Goal: Find specific page/section: Find specific page/section

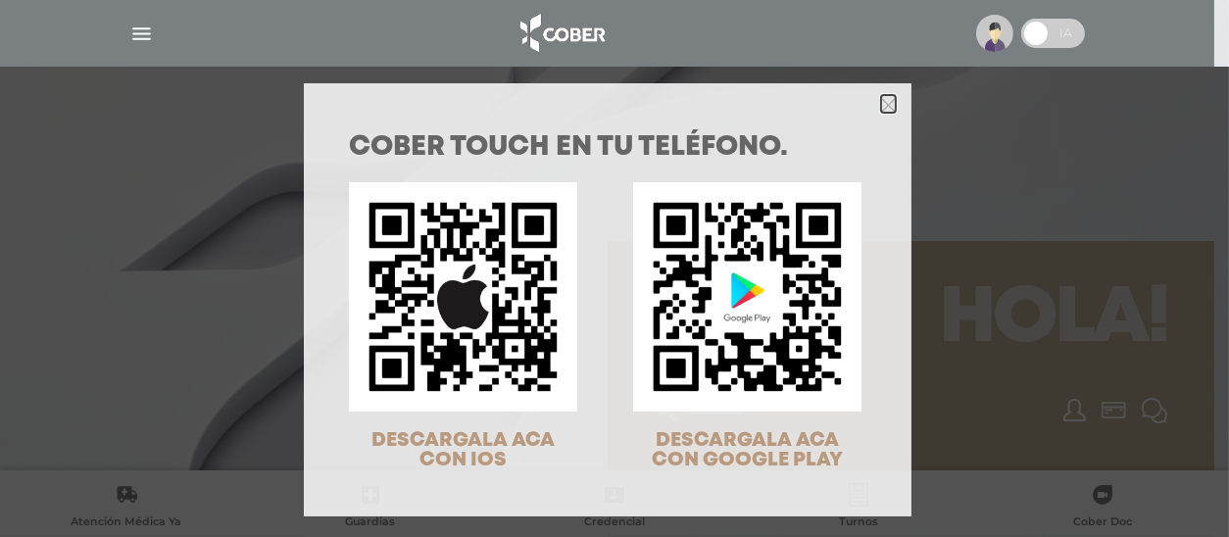
click at [881, 107] on icon "Close" at bounding box center [888, 105] width 15 height 15
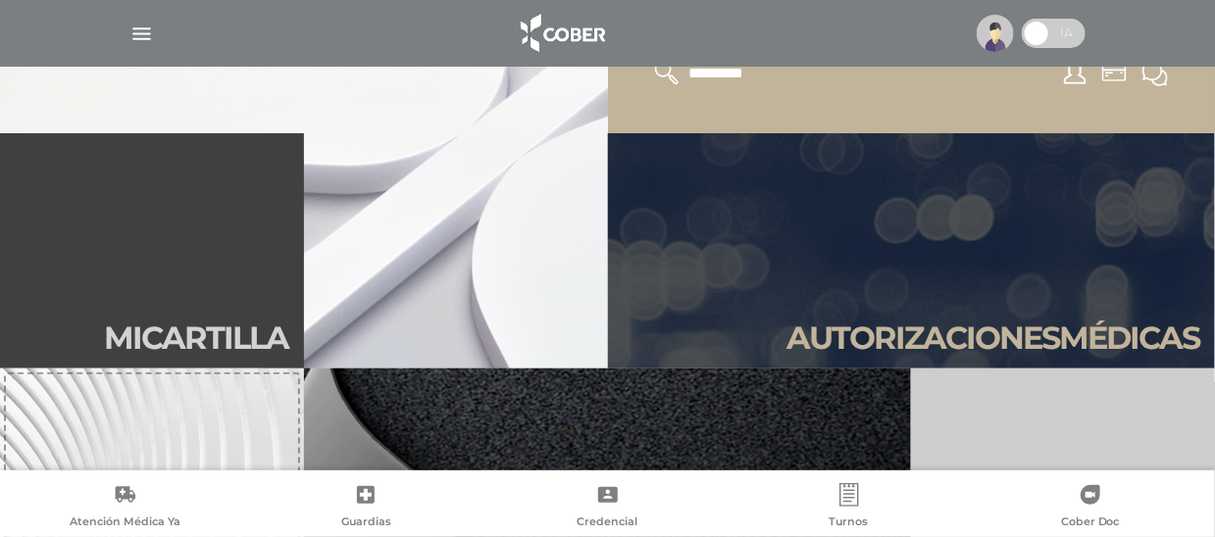
scroll to position [294, 0]
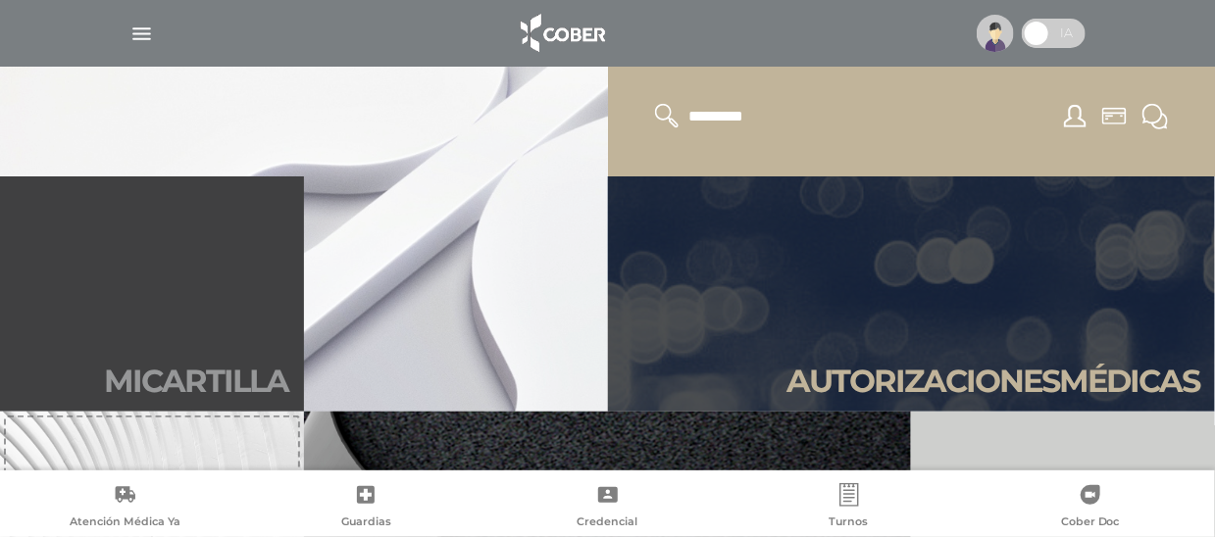
click at [121, 329] on link "Mi car tilla" at bounding box center [152, 293] width 304 height 235
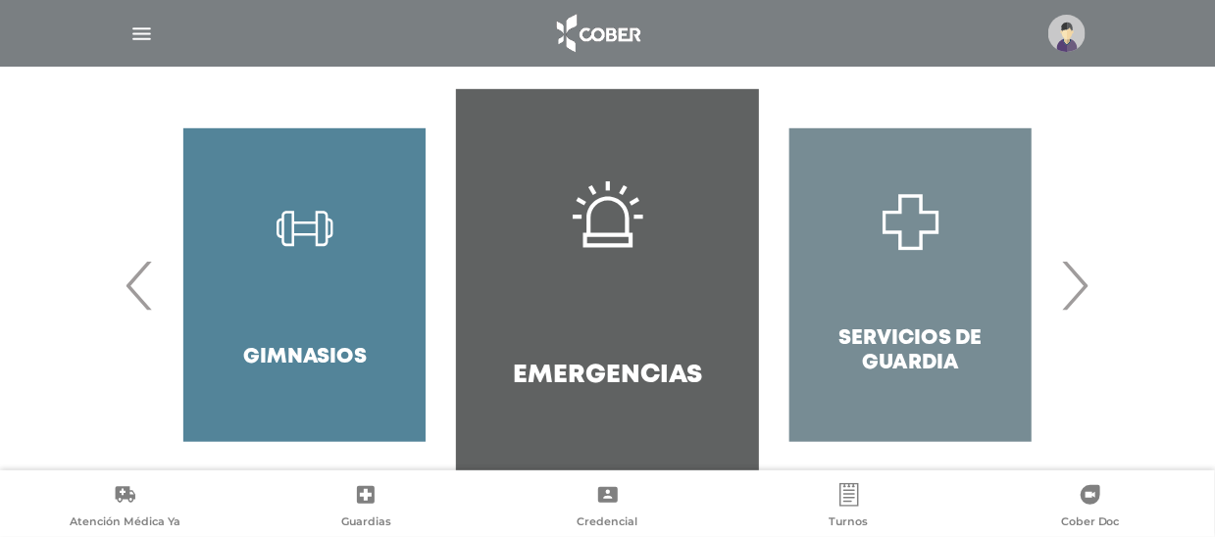
scroll to position [469, 0]
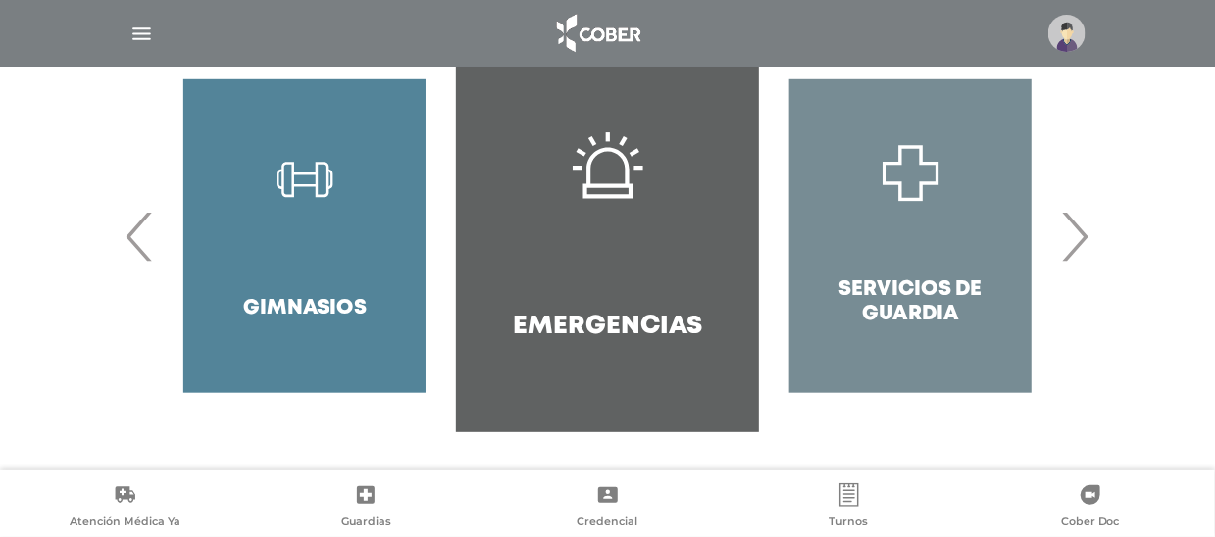
click at [960, 262] on div "Servicios de Guardia" at bounding box center [910, 236] width 303 height 392
click at [139, 238] on span "‹" at bounding box center [141, 236] width 38 height 106
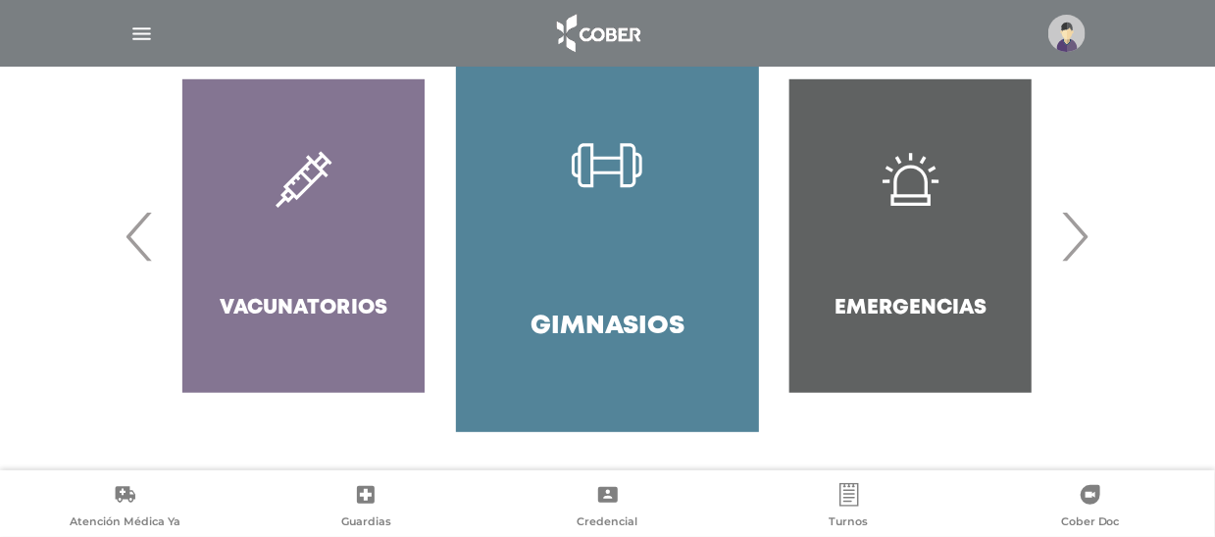
click at [1084, 236] on span "›" at bounding box center [1075, 236] width 38 height 106
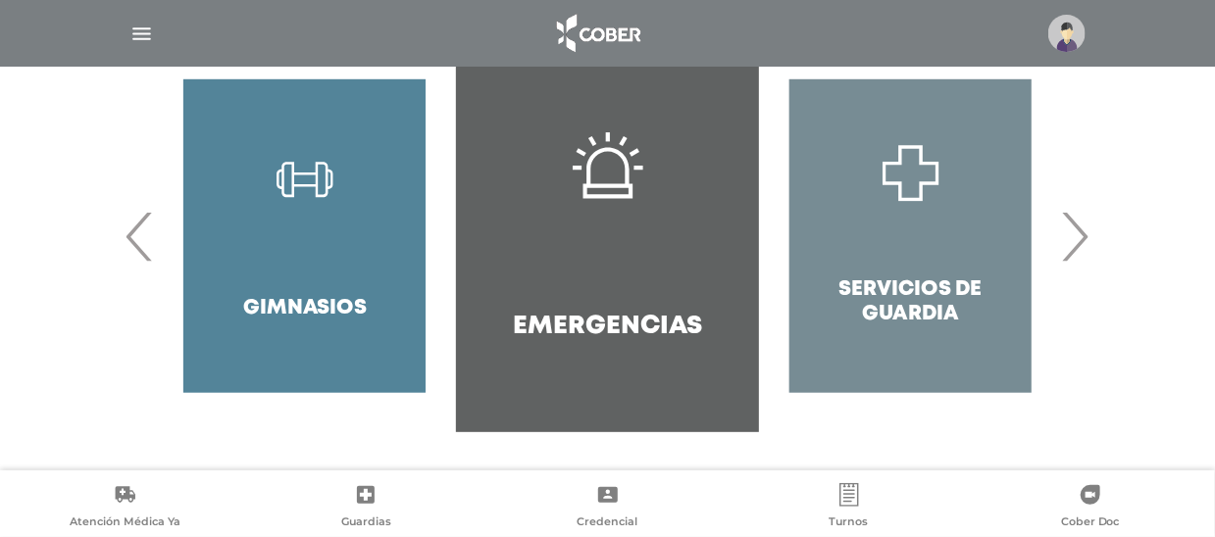
click at [1084, 236] on span "›" at bounding box center [1075, 236] width 38 height 106
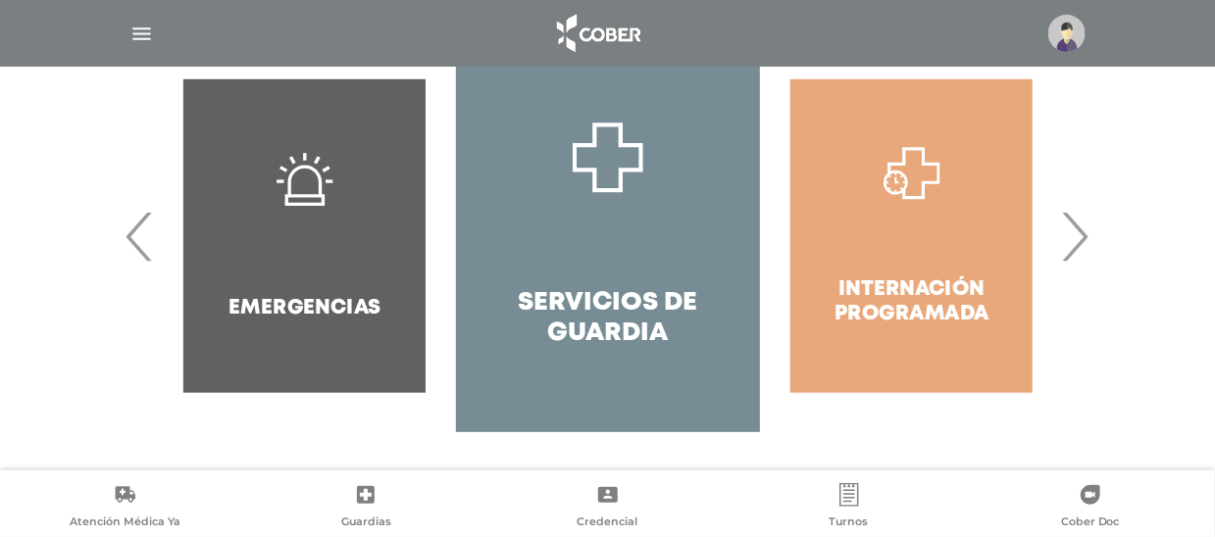
click at [602, 322] on h4 "Servicios de Guardia" at bounding box center [607, 318] width 232 height 61
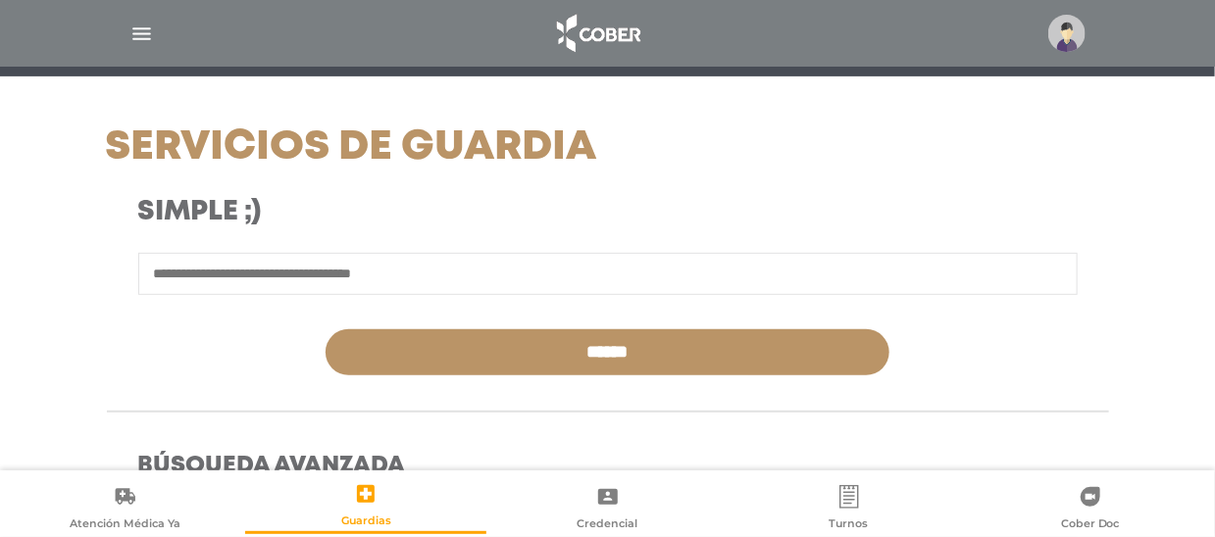
scroll to position [294, 0]
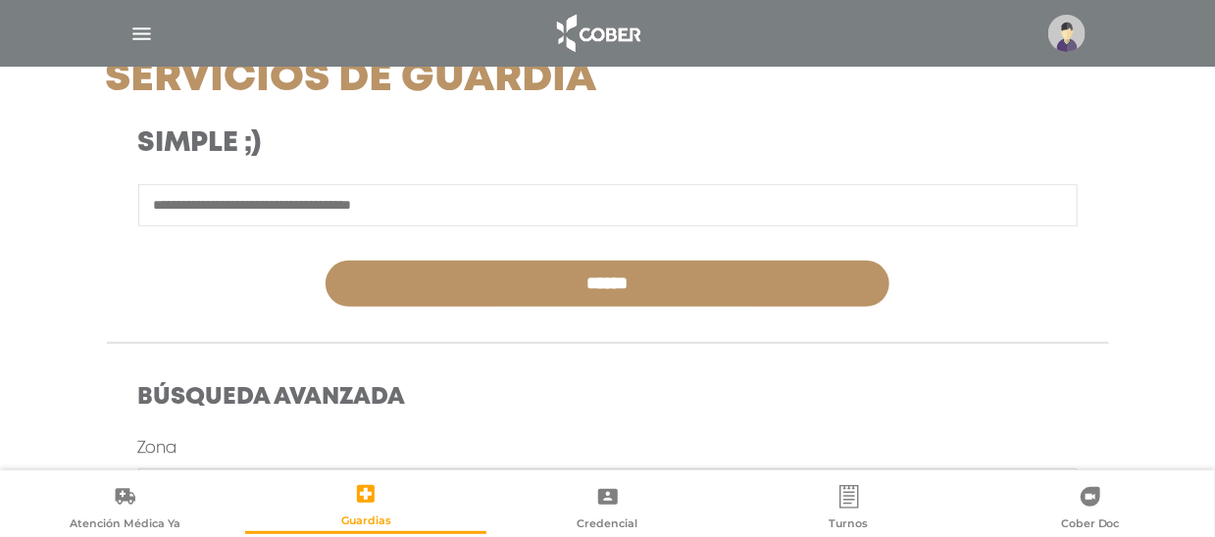
click at [207, 199] on input "text" at bounding box center [607, 205] width 939 height 42
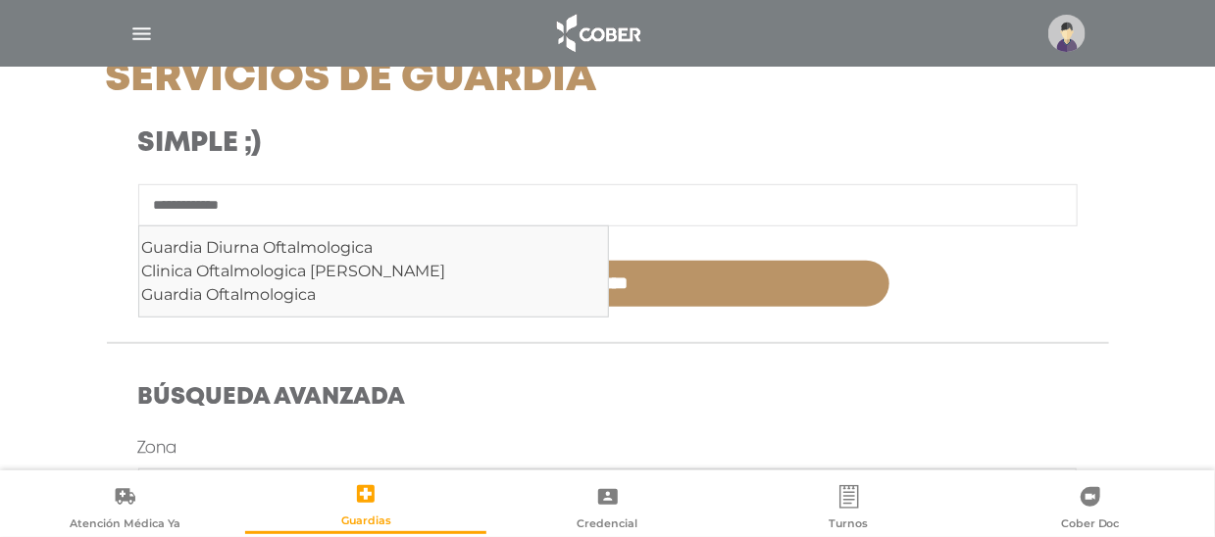
type input "**********"
click at [325, 261] on input "******" at bounding box center [607, 284] width 564 height 46
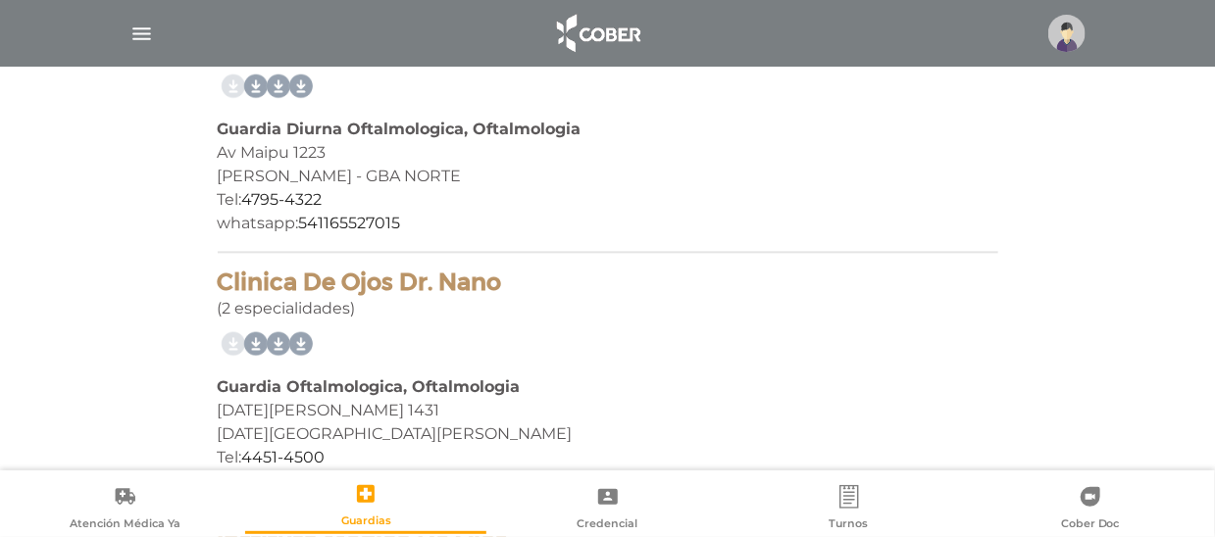
scroll to position [1429, 0]
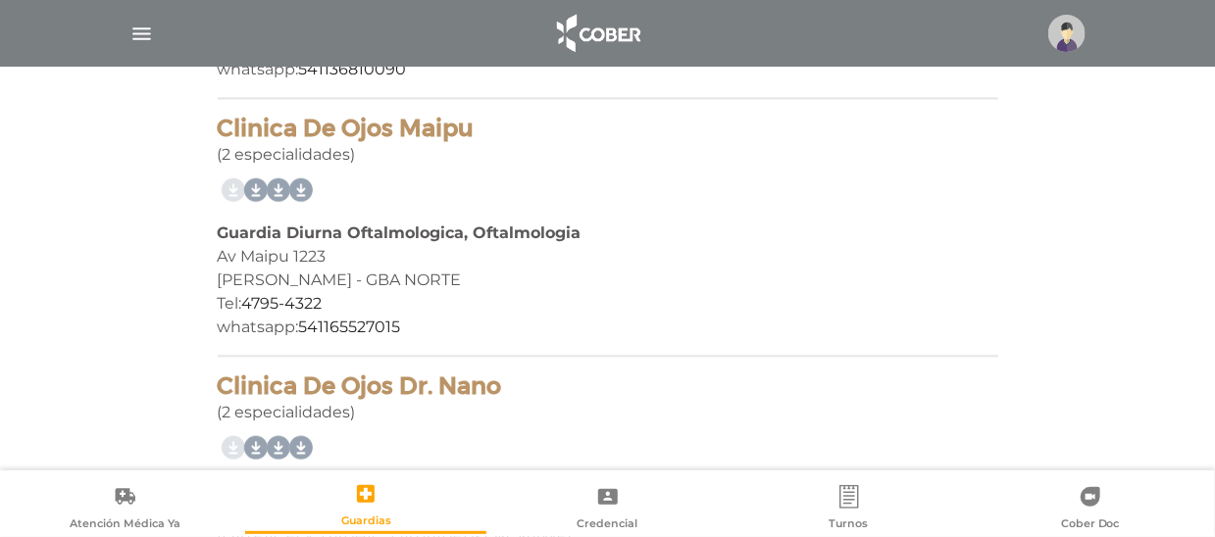
drag, startPoint x: 212, startPoint y: 121, endPoint x: 473, endPoint y: 131, distance: 261.0
click at [473, 131] on div "5 prestadores encontrados On Demand! mostrar en mi área Mostrar en mapa Demasia…" at bounding box center [608, 164] width 810 height 2384
copy h4 "Clinica De Ojos Maipu"
